Goal: Transaction & Acquisition: Purchase product/service

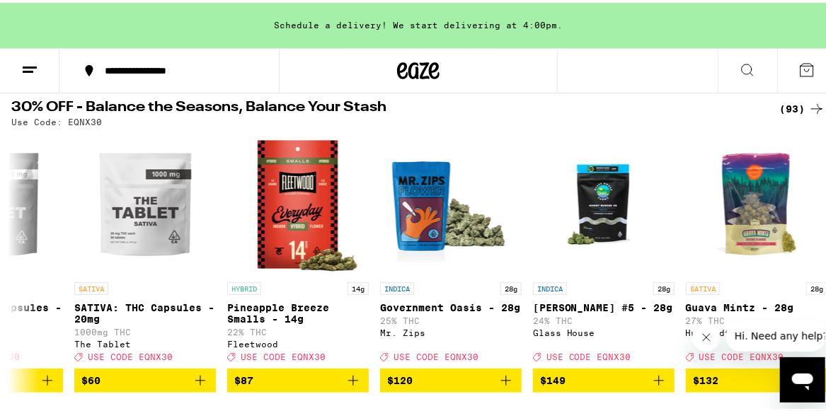
scroll to position [0, 13416]
